Goal: Navigation & Orientation: Find specific page/section

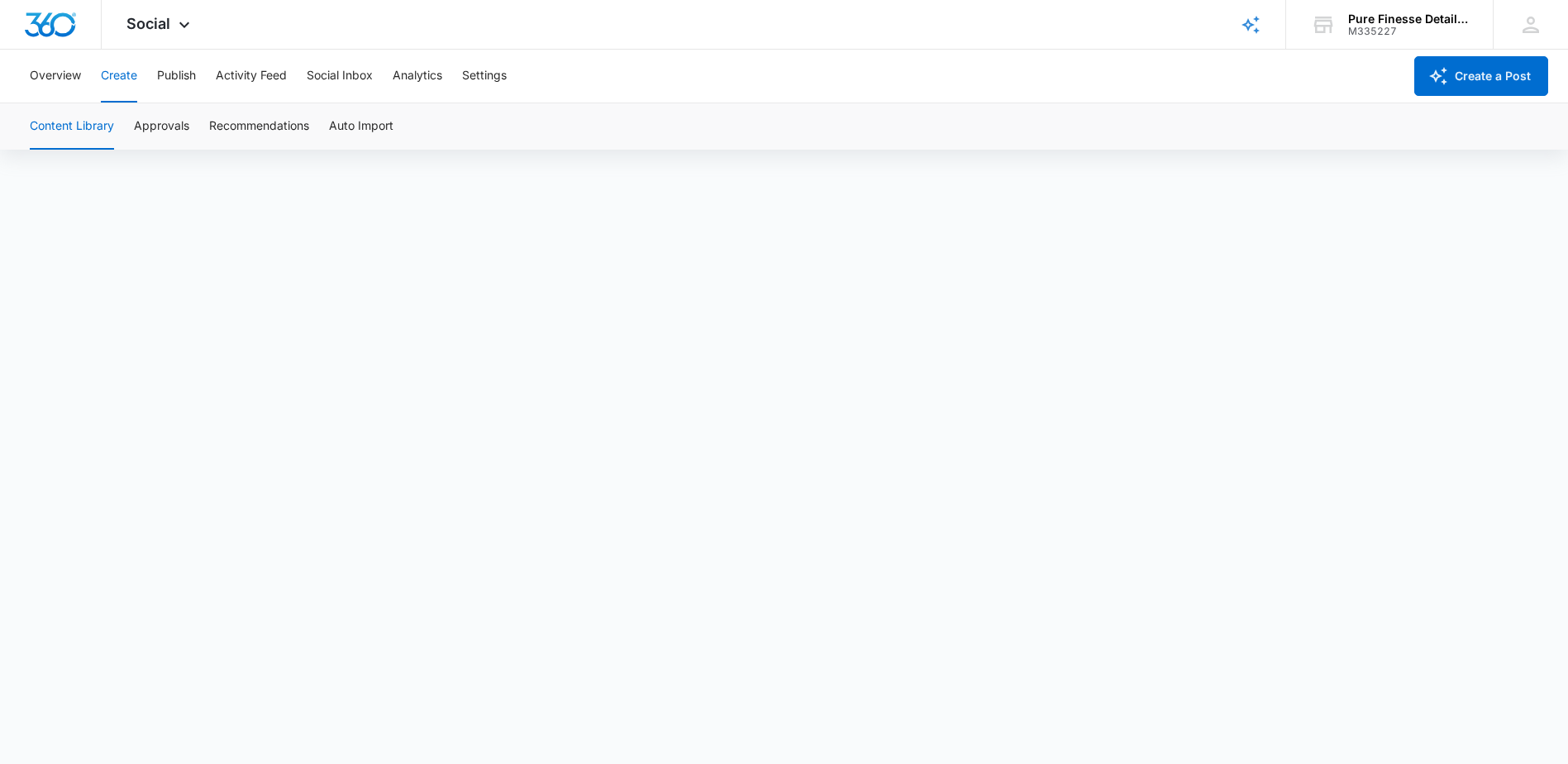
scroll to position [11, 0]
click at [175, 72] on button "Publish" at bounding box center [176, 75] width 39 height 53
click at [115, 78] on button "Create" at bounding box center [119, 75] width 36 height 53
click at [355, 73] on button "Social Inbox" at bounding box center [339, 75] width 66 height 53
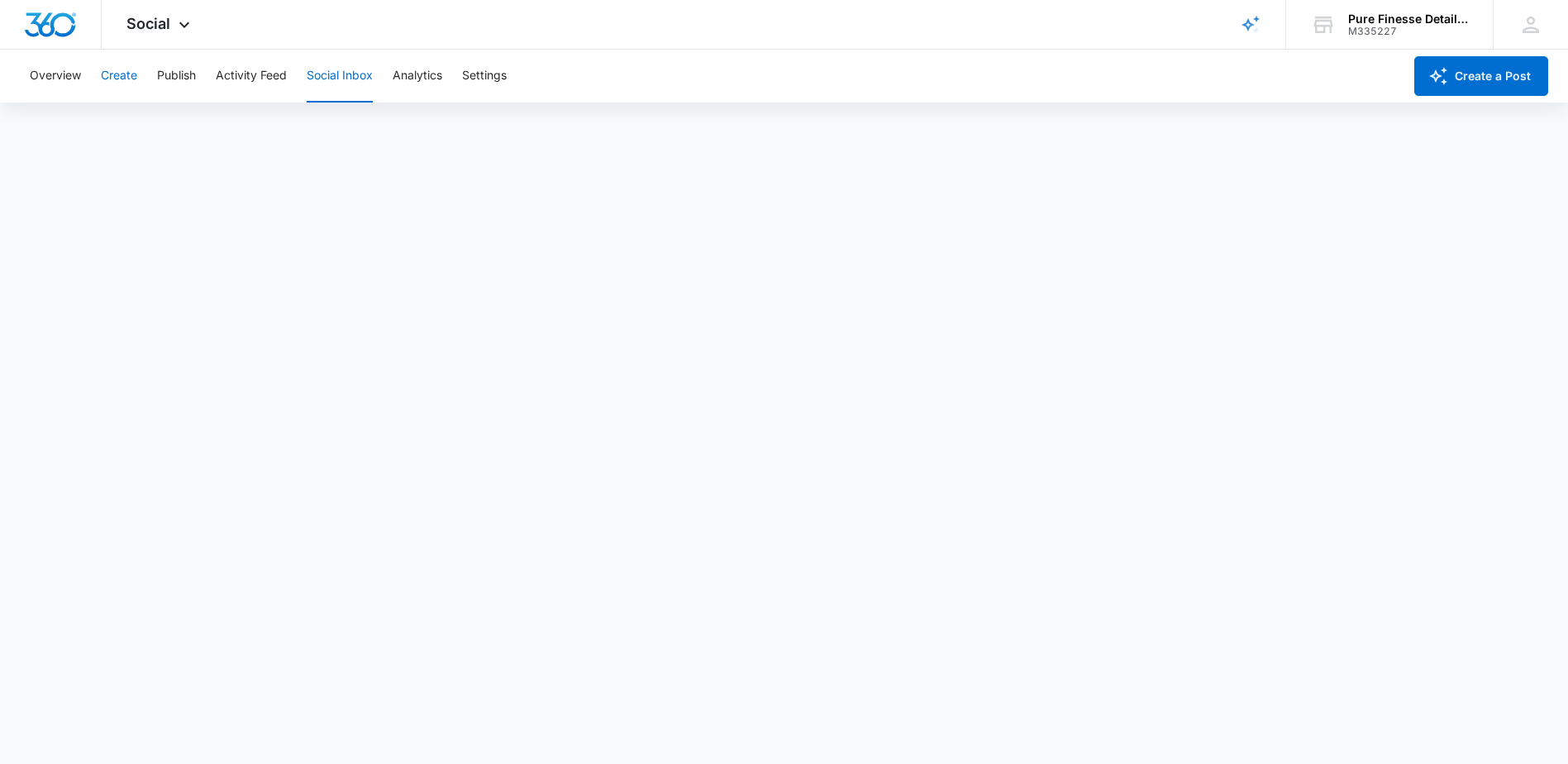
click at [133, 73] on button "Create" at bounding box center [119, 75] width 36 height 53
click at [180, 80] on button "Publish" at bounding box center [176, 75] width 39 height 53
click at [183, 68] on button "Publish" at bounding box center [176, 75] width 39 height 53
click at [136, 133] on button "Schedules" at bounding box center [126, 127] width 56 height 47
click at [174, 79] on button "Publish" at bounding box center [176, 75] width 39 height 53
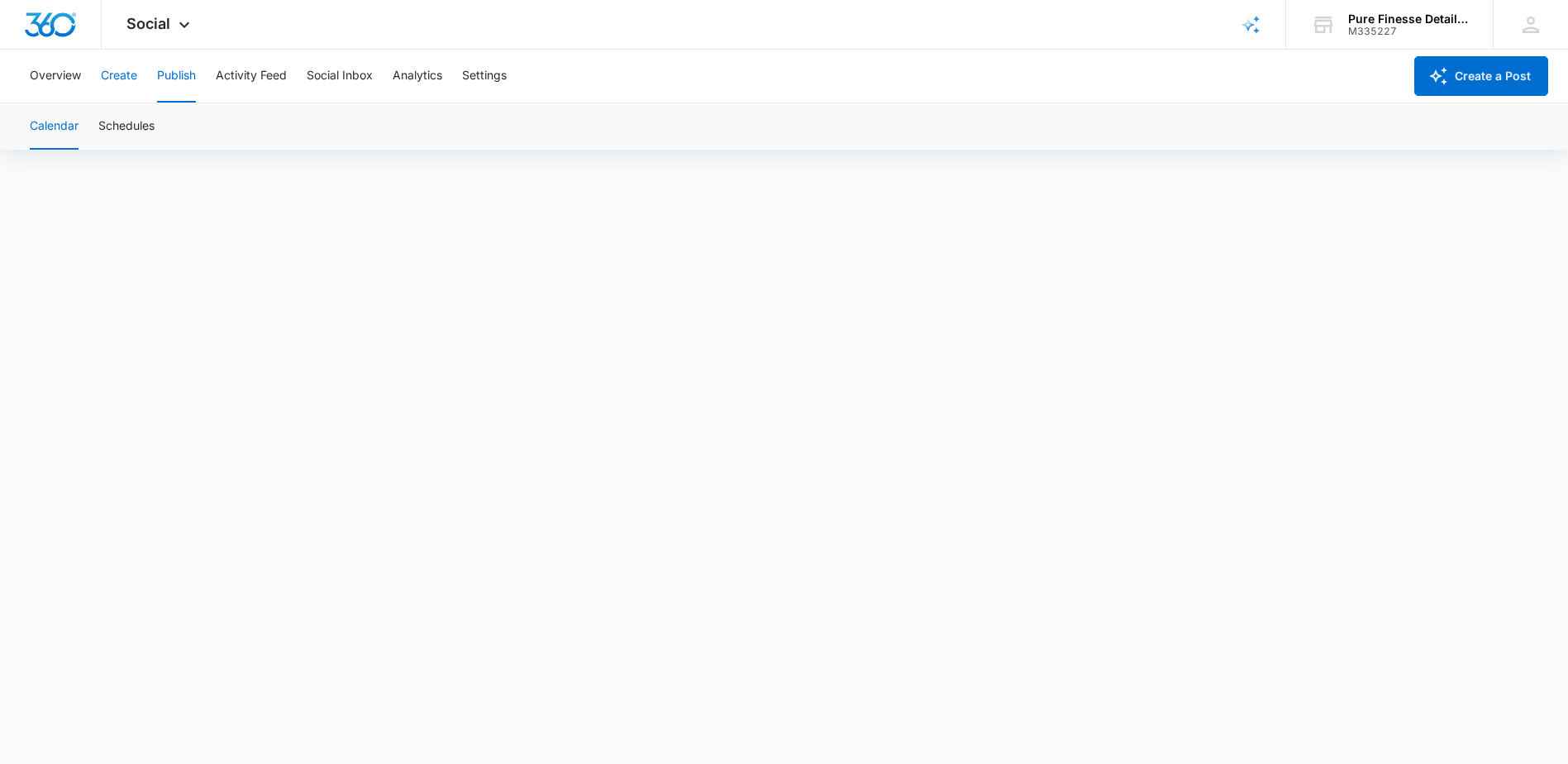
click at [132, 89] on button "Create" at bounding box center [119, 75] width 36 height 53
click at [165, 71] on button "Publish" at bounding box center [176, 75] width 39 height 53
